Goal: Task Accomplishment & Management: Complete application form

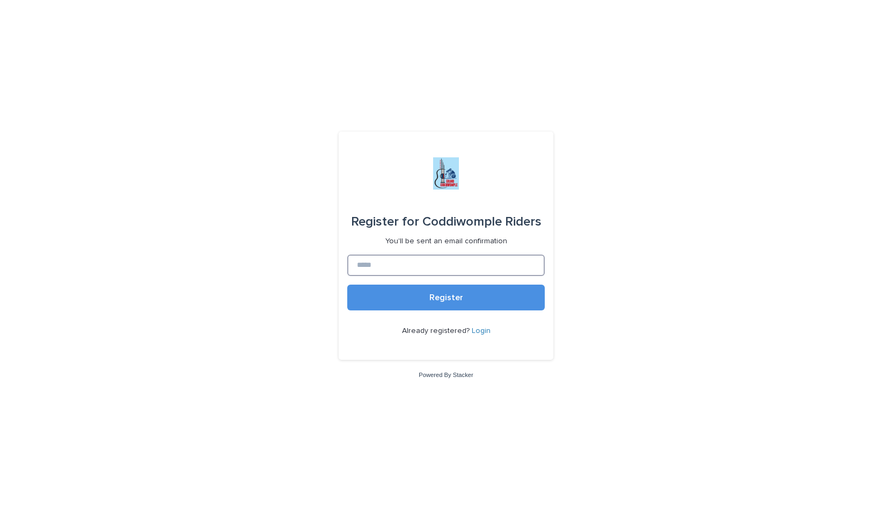
click at [428, 271] on input at bounding box center [445, 264] width 197 height 21
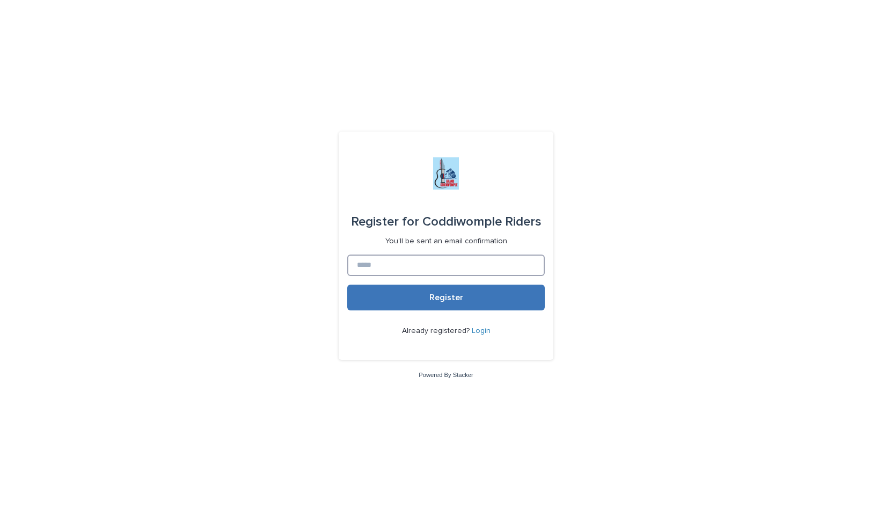
type input "**********"
click at [458, 293] on span "Register" at bounding box center [446, 297] width 34 height 9
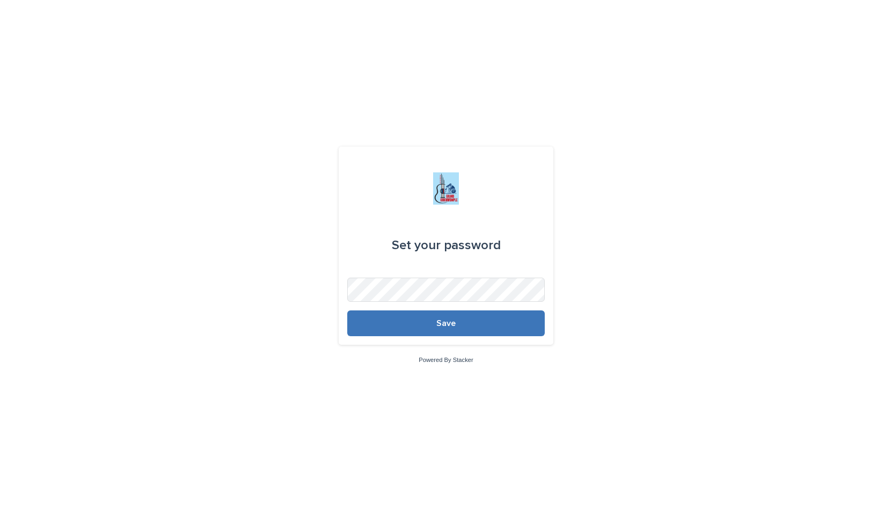
click at [466, 321] on button "Save" at bounding box center [445, 323] width 197 height 26
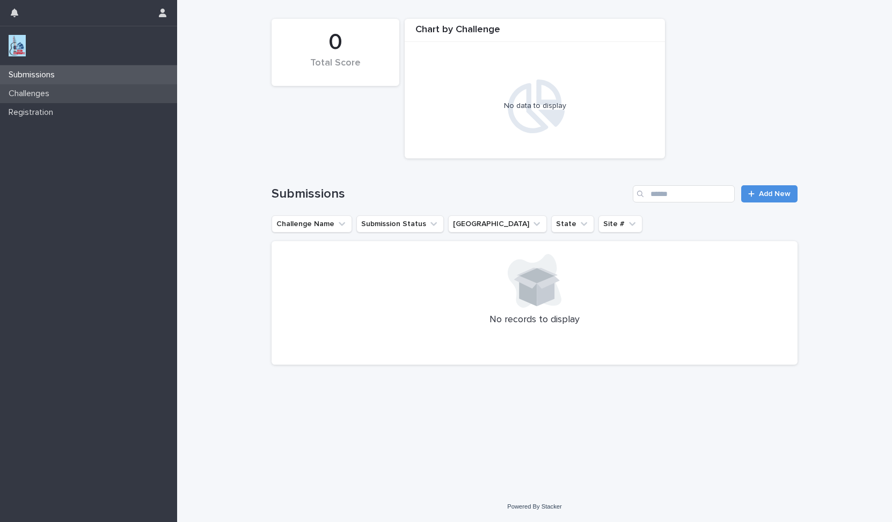
click at [53, 99] on p "Challenges" at bounding box center [31, 94] width 54 height 10
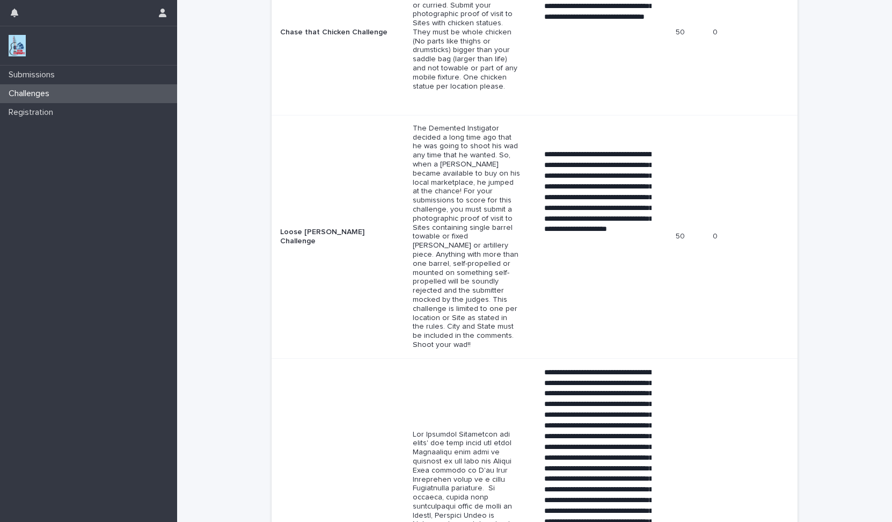
scroll to position [1344, 0]
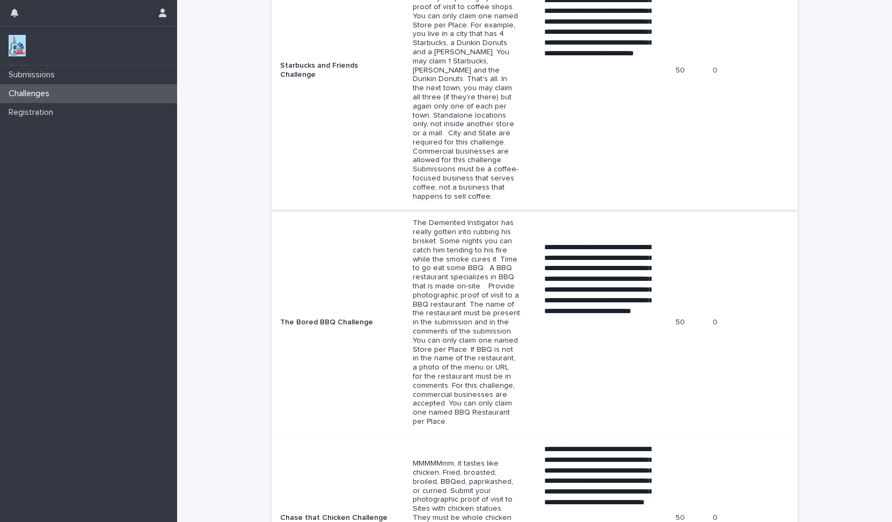
scroll to position [859, 0]
